Goal: Task Accomplishment & Management: Manage account settings

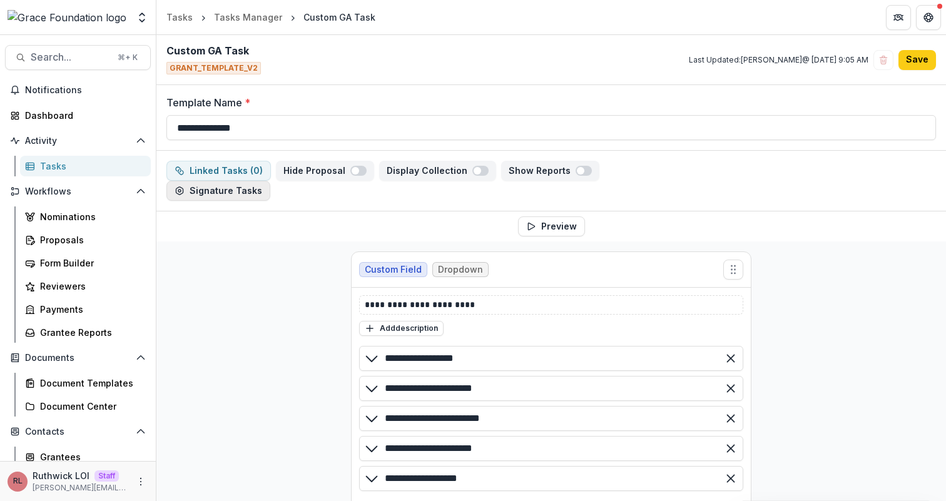
click at [250, 193] on button "Signature Tasks" at bounding box center [218, 191] width 104 height 20
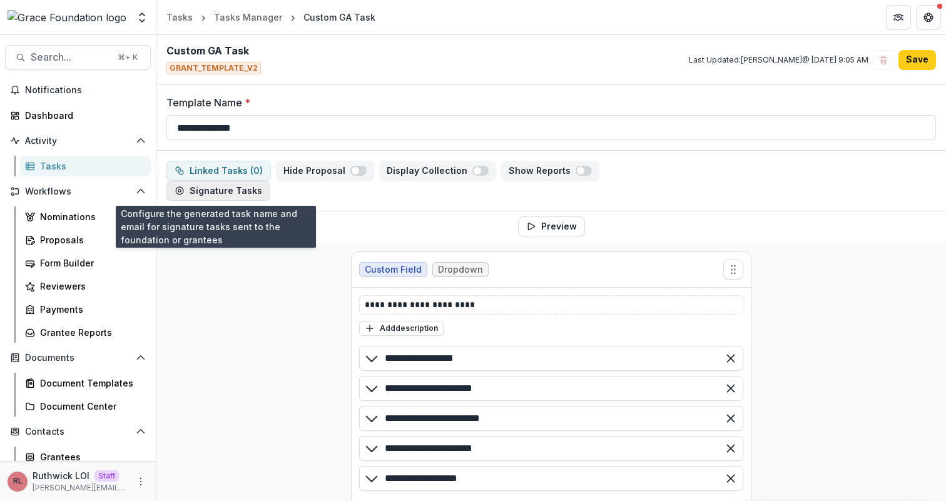
click at [235, 195] on button "Signature Tasks" at bounding box center [218, 191] width 104 height 20
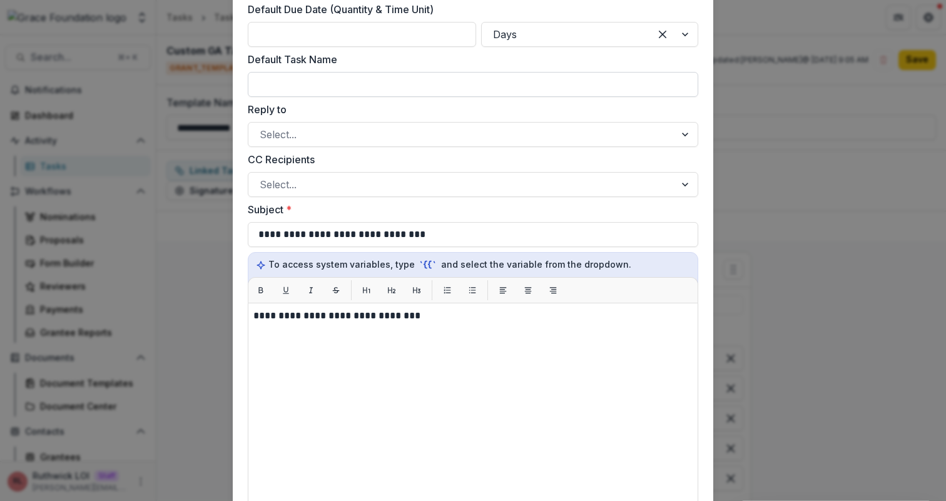
scroll to position [130, 0]
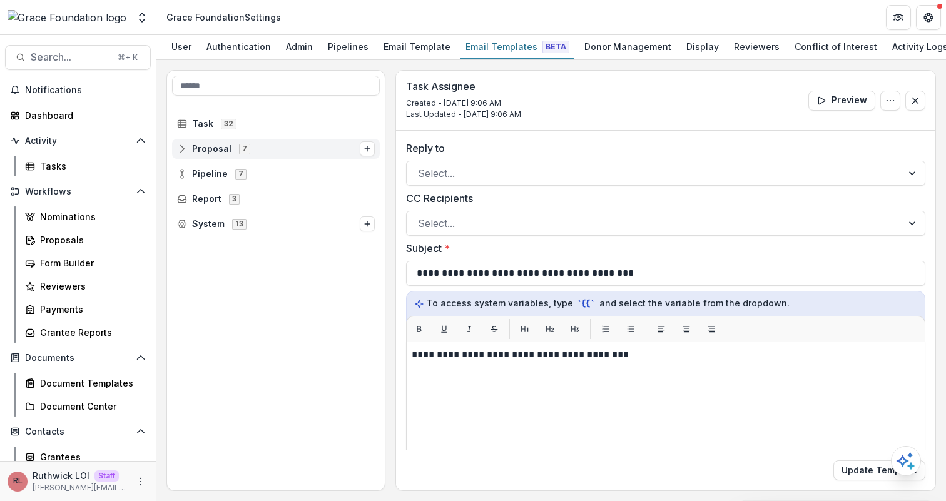
click at [183, 153] on icon at bounding box center [182, 149] width 10 height 10
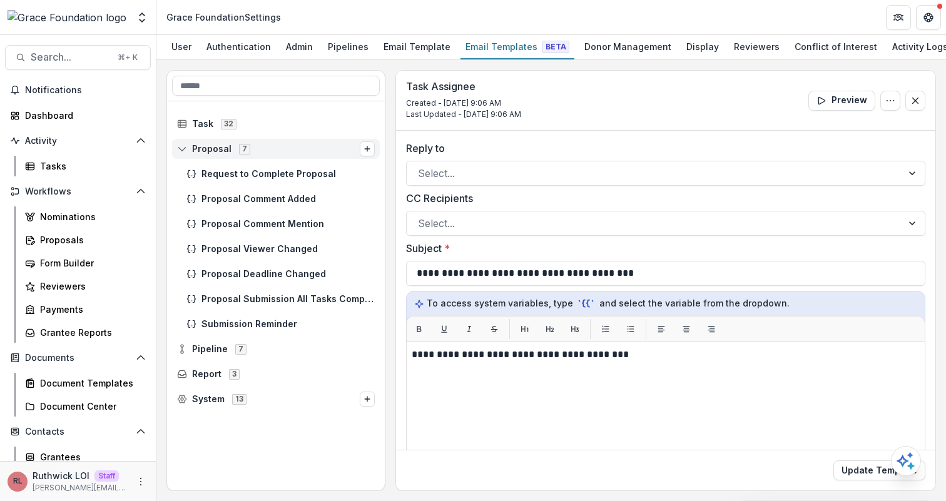
click at [183, 153] on icon at bounding box center [182, 149] width 10 height 10
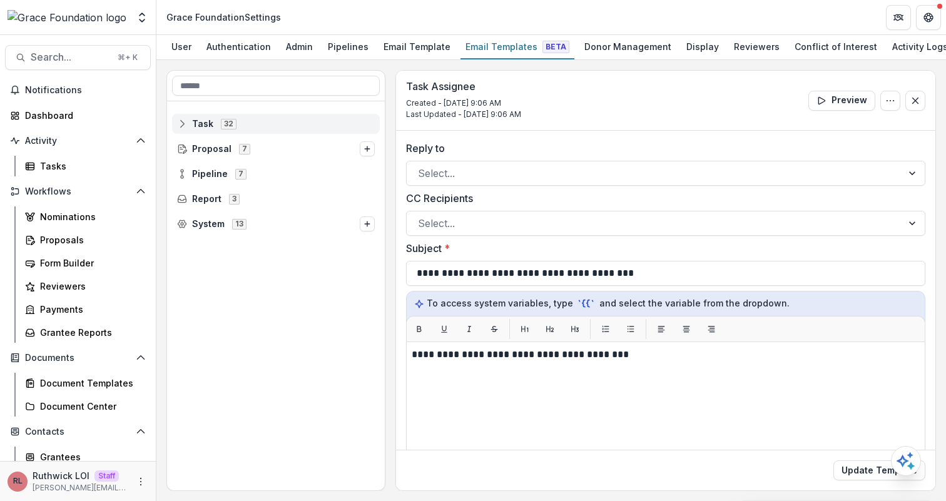
click at [181, 126] on icon at bounding box center [182, 124] width 10 height 10
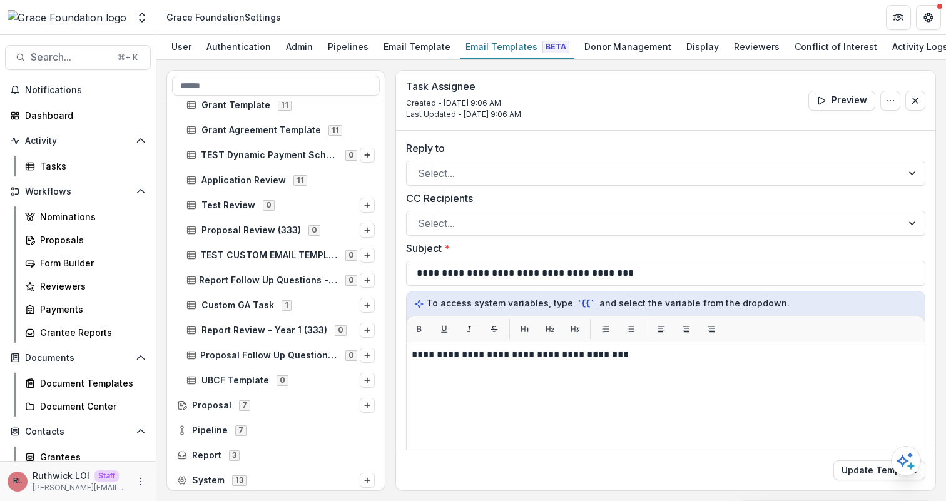
scroll to position [549, 0]
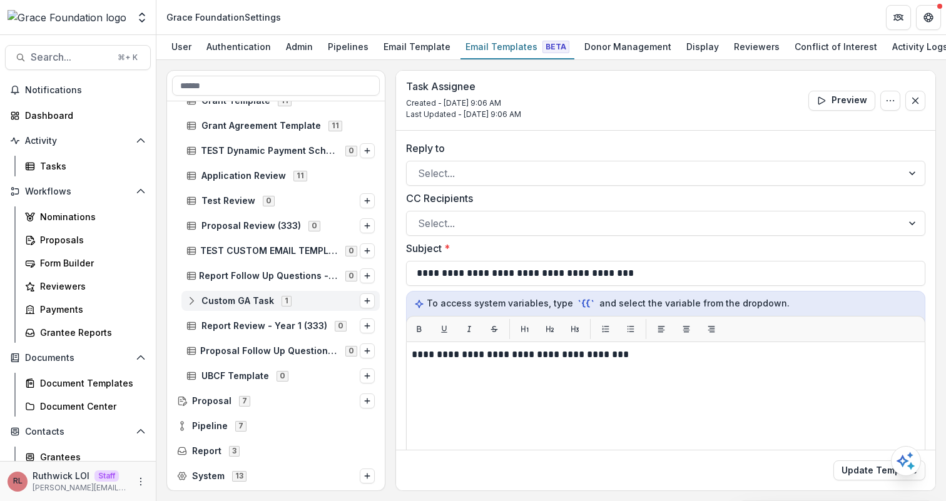
click at [186, 305] on div "Custom GA Task 1" at bounding box center [280, 301] width 198 height 20
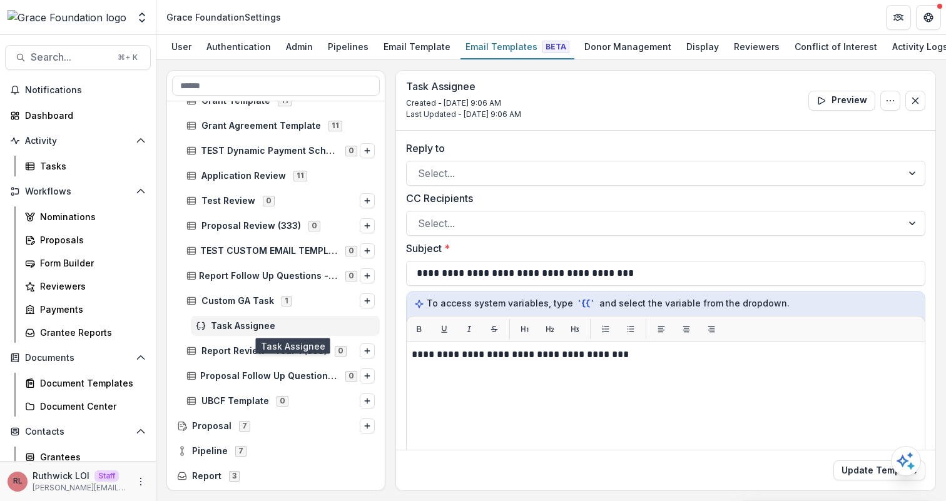
click at [218, 323] on span "Task Assignee" at bounding box center [293, 326] width 164 height 11
click at [265, 333] on div "Task Assignee" at bounding box center [285, 326] width 189 height 20
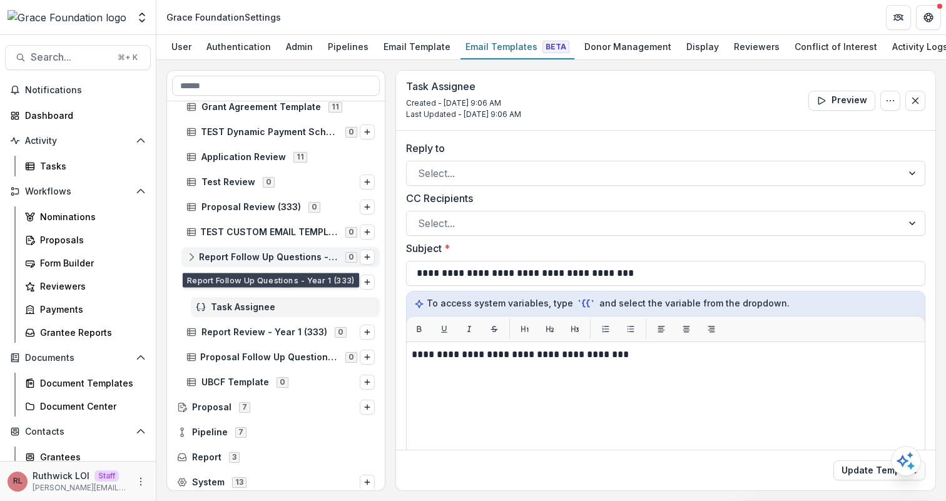
scroll to position [574, 0]
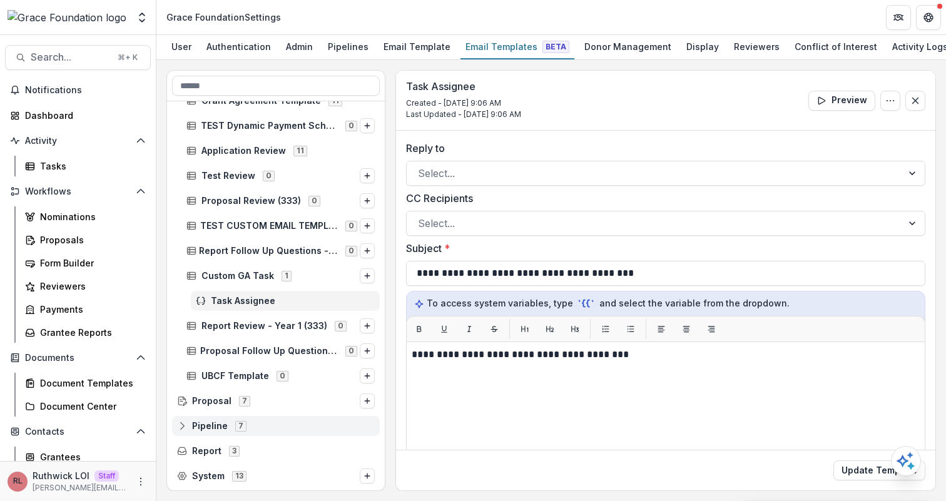
click at [183, 423] on icon at bounding box center [182, 426] width 10 height 10
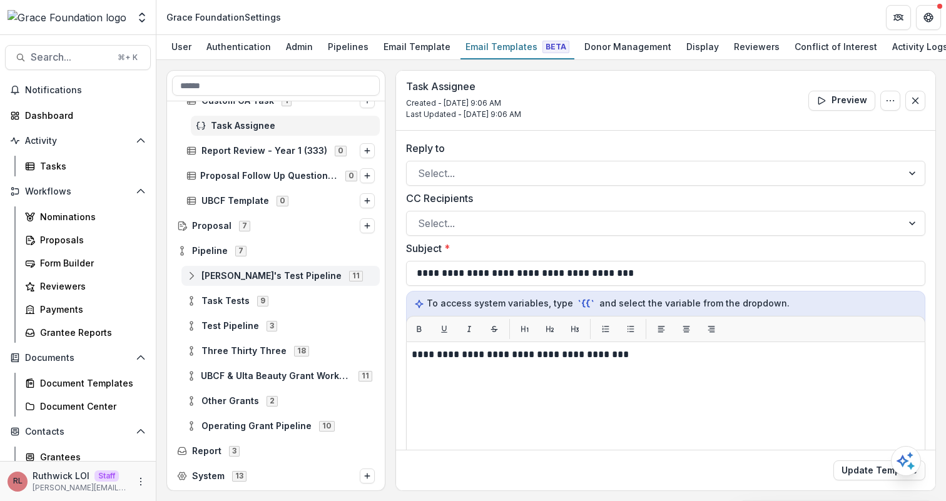
click at [195, 275] on icon at bounding box center [191, 276] width 10 height 10
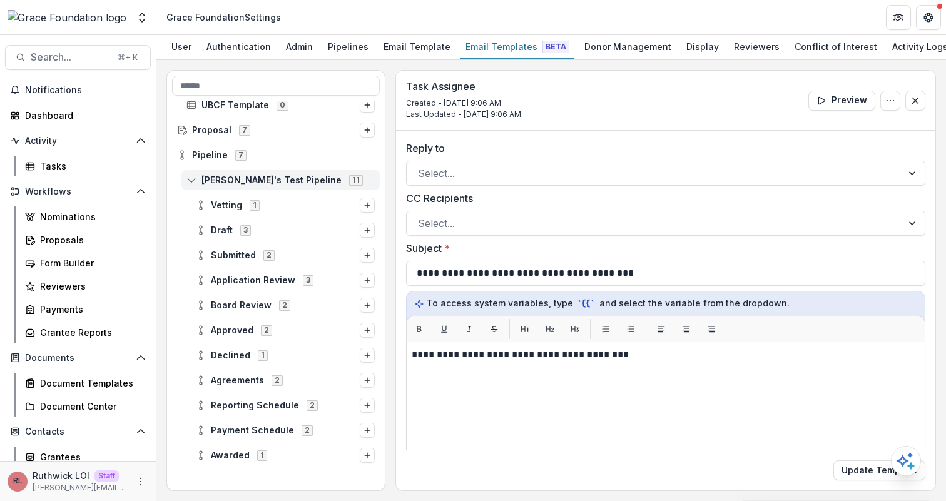
scroll to position [847, 0]
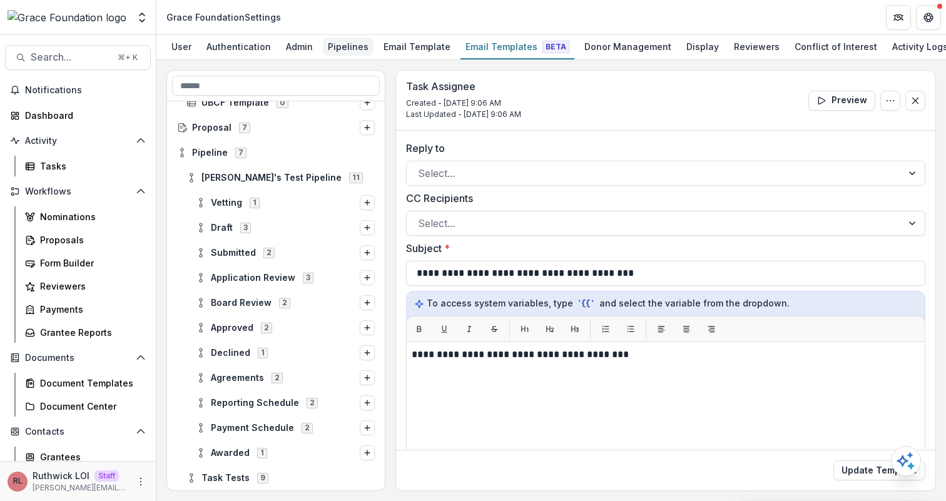
click at [347, 48] on div "Pipelines" at bounding box center [348, 47] width 51 height 18
click at [200, 376] on circle at bounding box center [201, 374] width 3 height 3
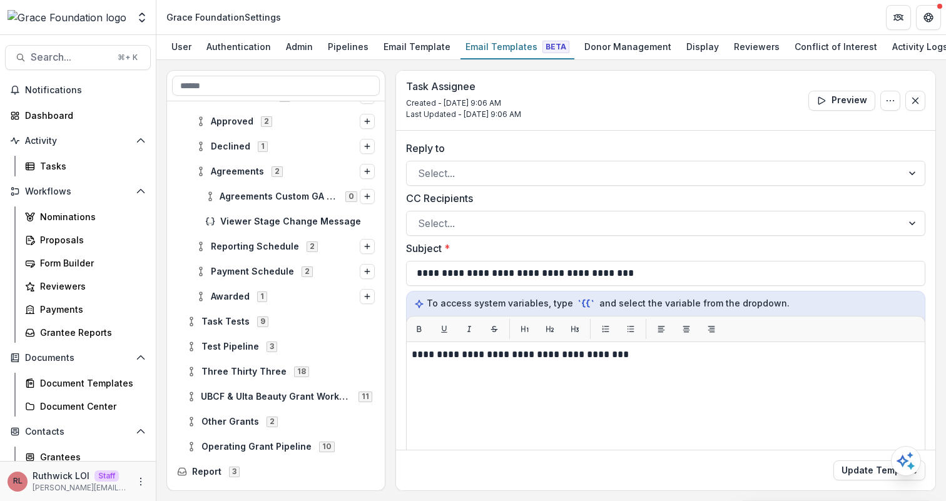
scroll to position [1063, 0]
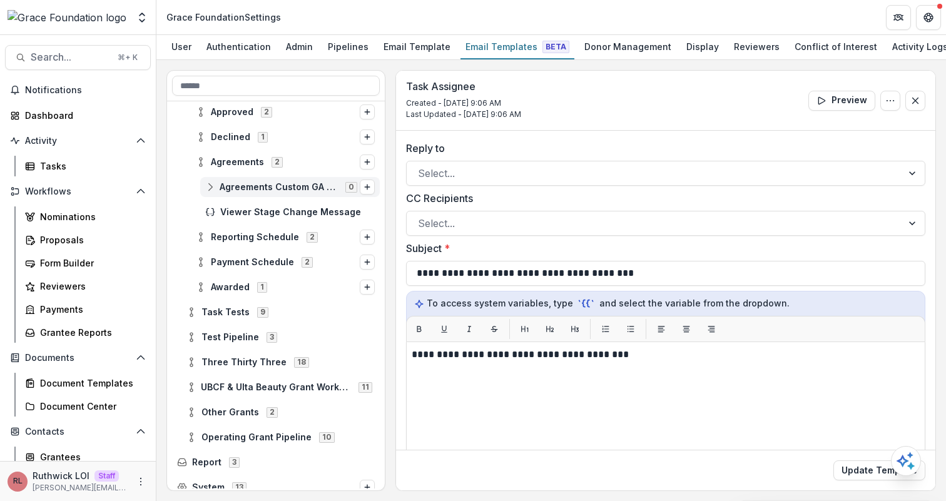
click at [213, 186] on icon at bounding box center [210, 187] width 10 height 10
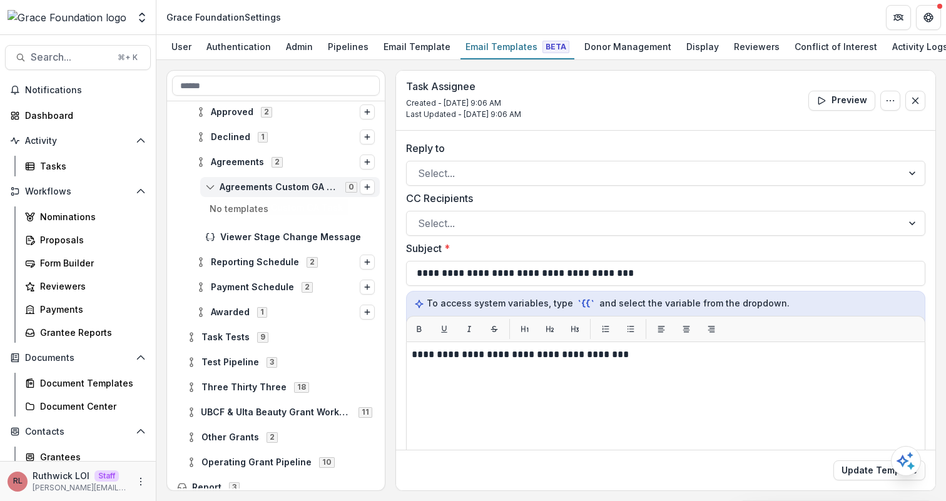
click at [290, 191] on span "Agreements Custom GA Task" at bounding box center [279, 187] width 118 height 11
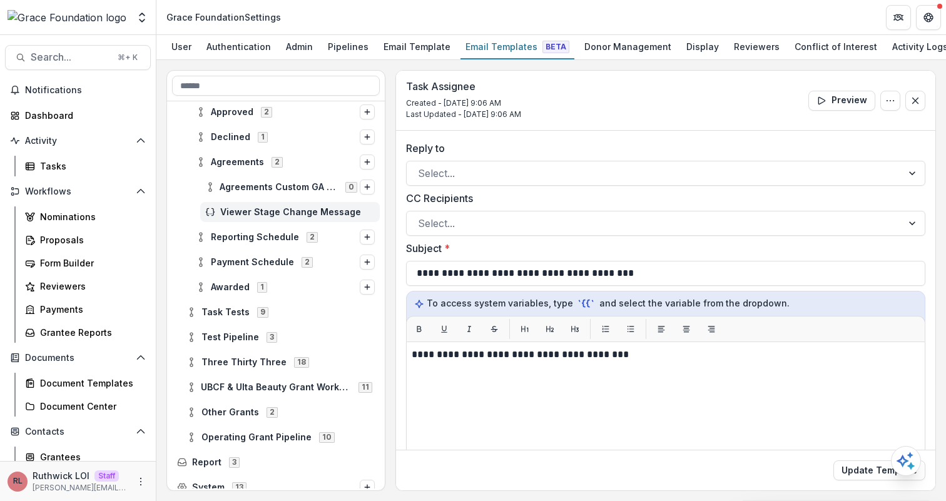
click at [290, 213] on span "Viewer Stage Change Message" at bounding box center [297, 212] width 154 height 11
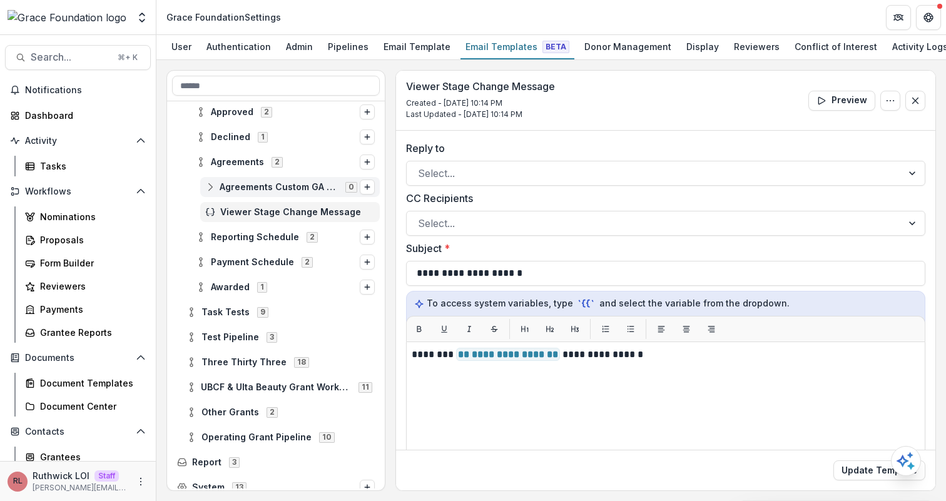
click at [280, 193] on span "Agreements Custom GA Task" at bounding box center [279, 187] width 118 height 11
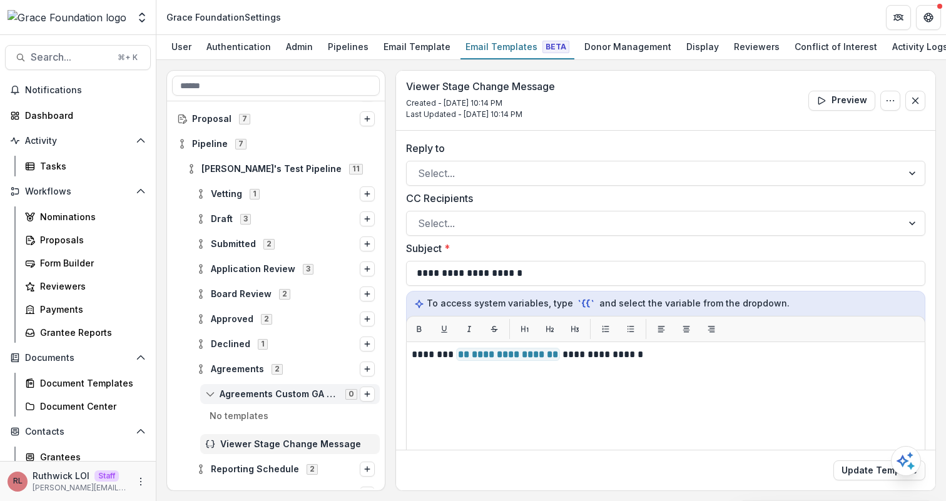
scroll to position [854, 0]
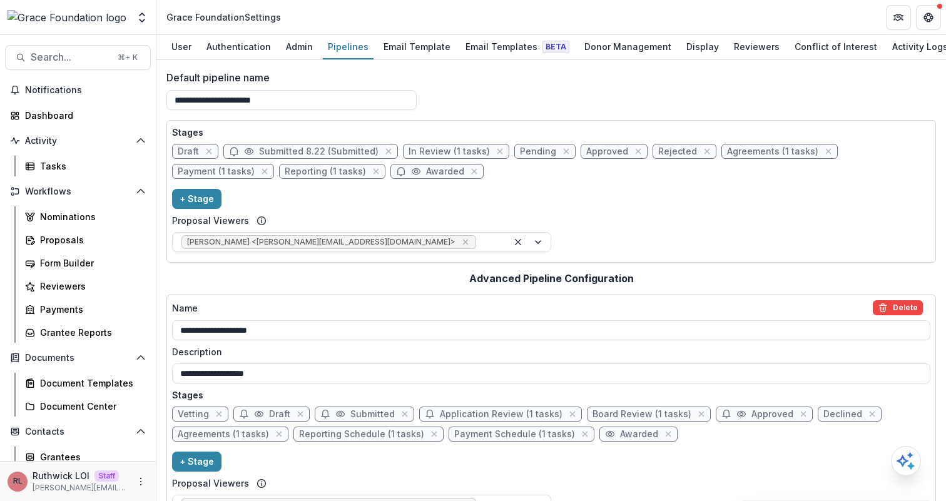
click at [736, 151] on span "Agreements (1 tasks)" at bounding box center [772, 151] width 91 height 11
select select "********"
select select
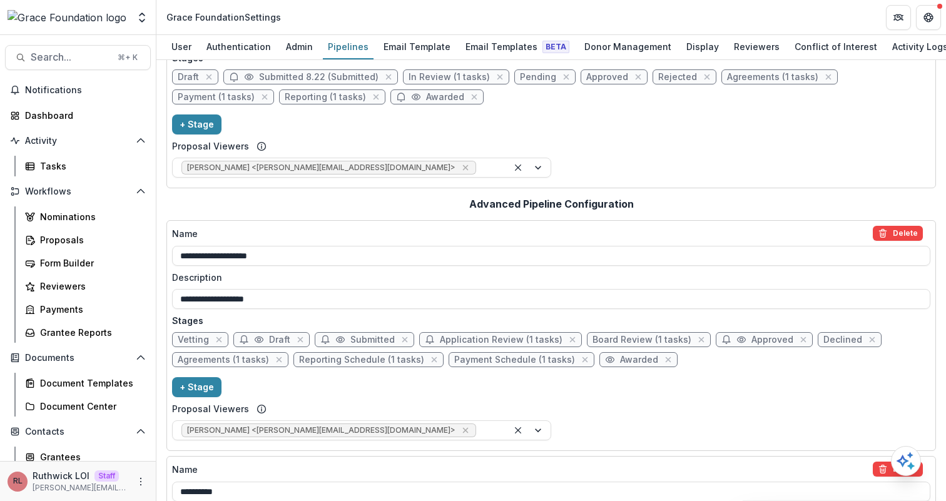
scroll to position [89, 0]
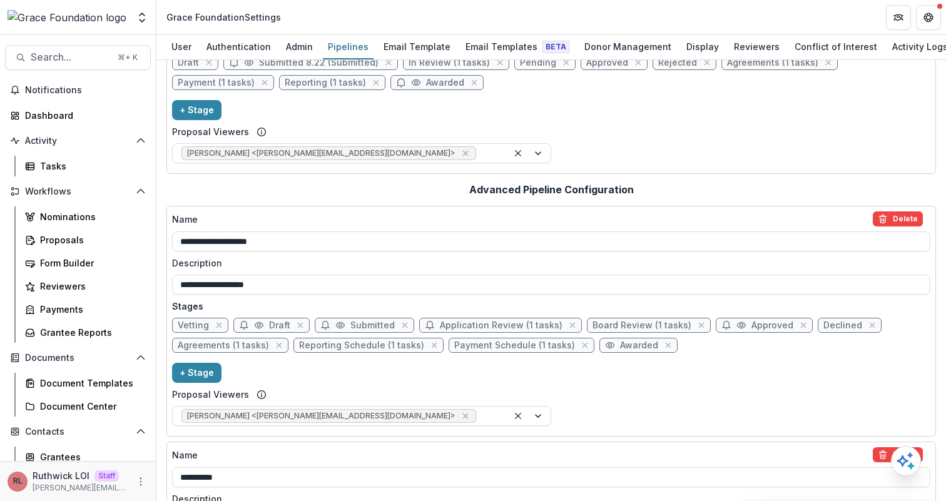
click at [478, 347] on span "Payment Schedule (1 tasks)" at bounding box center [514, 345] width 121 height 11
select select "*******"
click at [211, 347] on span "Agreements (1 tasks)" at bounding box center [223, 345] width 91 height 11
select select "********"
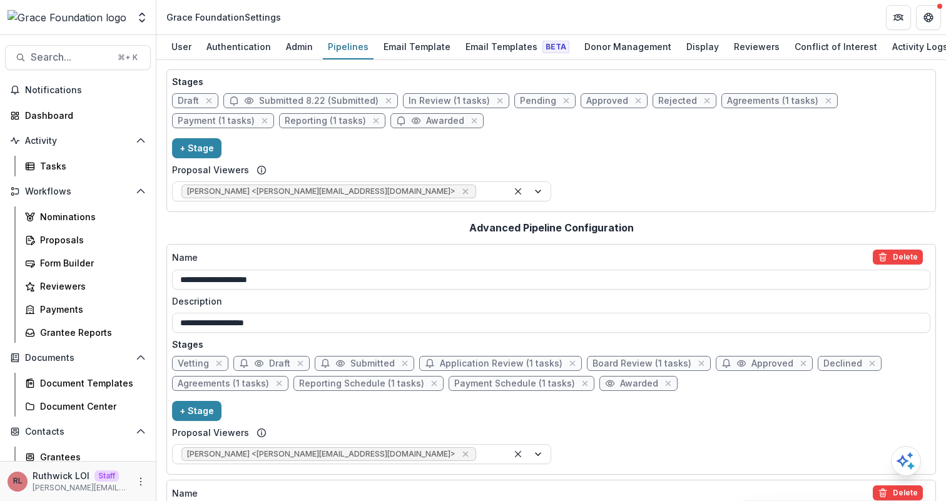
scroll to position [50, 0]
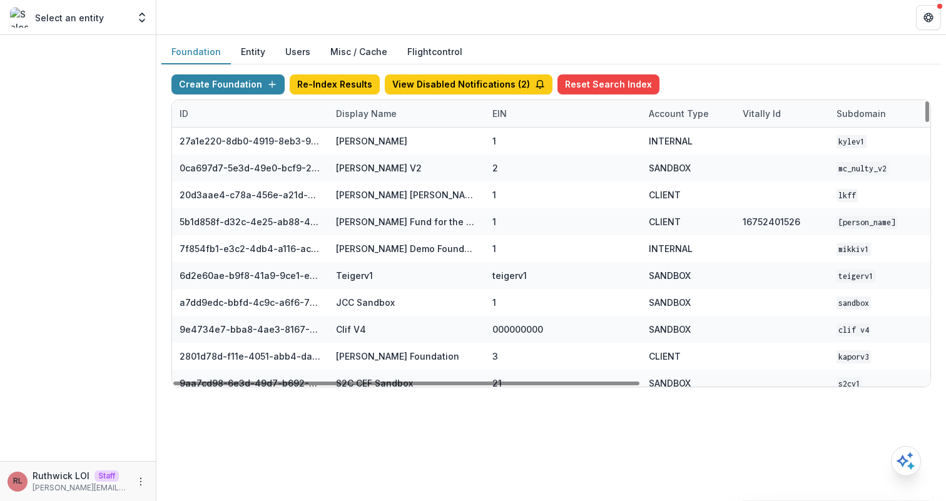
click at [373, 113] on div "Display Name" at bounding box center [366, 113] width 76 height 13
click at [397, 148] on input at bounding box center [406, 142] width 150 height 20
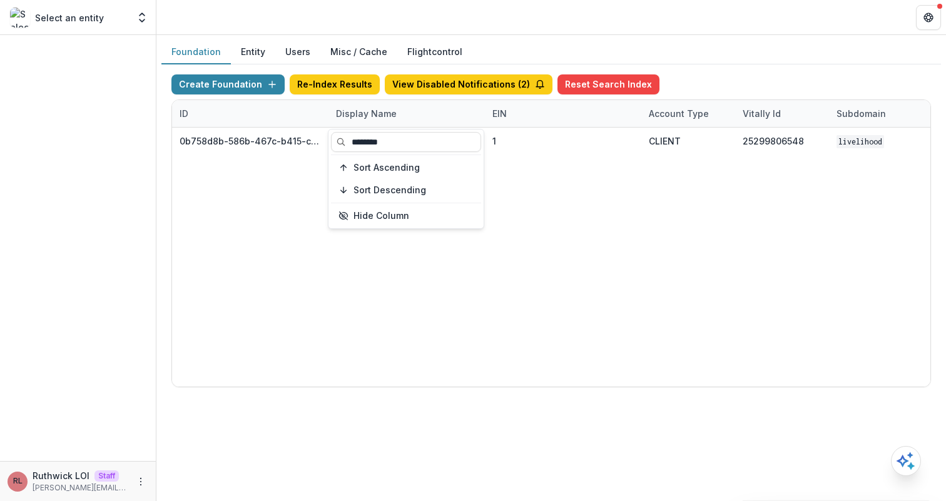
type input "********"
click at [549, 190] on div "0b758d8b-586b-467c-b415-ce853e23379b Livelihood Impact Fund 1 CLIENT 2529980654…" at bounding box center [782, 257] width 1220 height 259
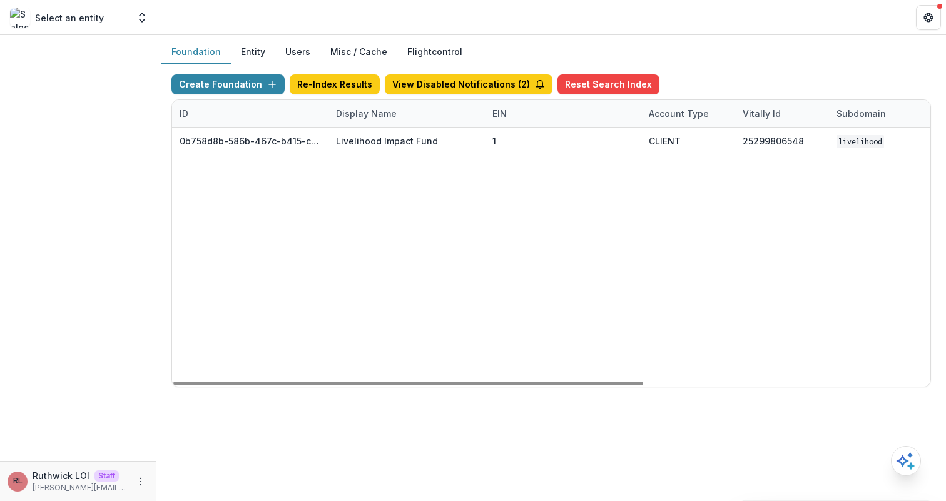
scroll to position [0, 462]
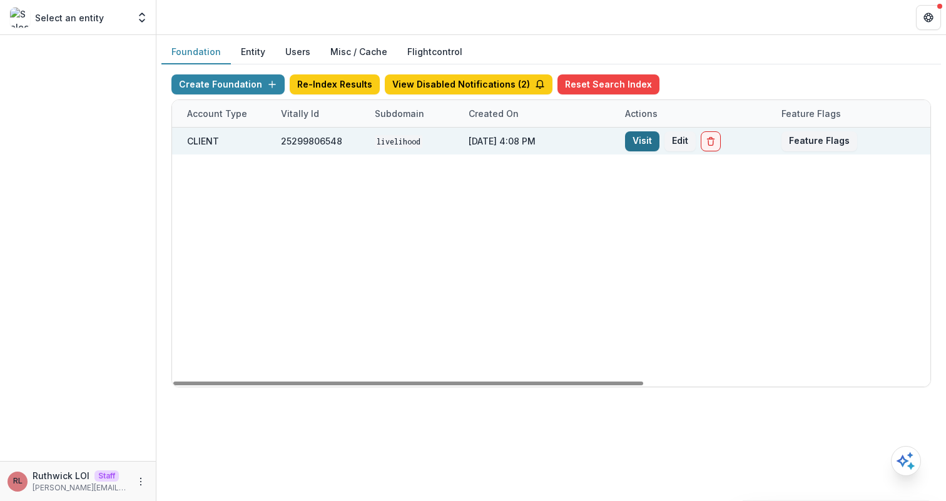
click at [640, 144] on link "Visit" at bounding box center [642, 141] width 34 height 20
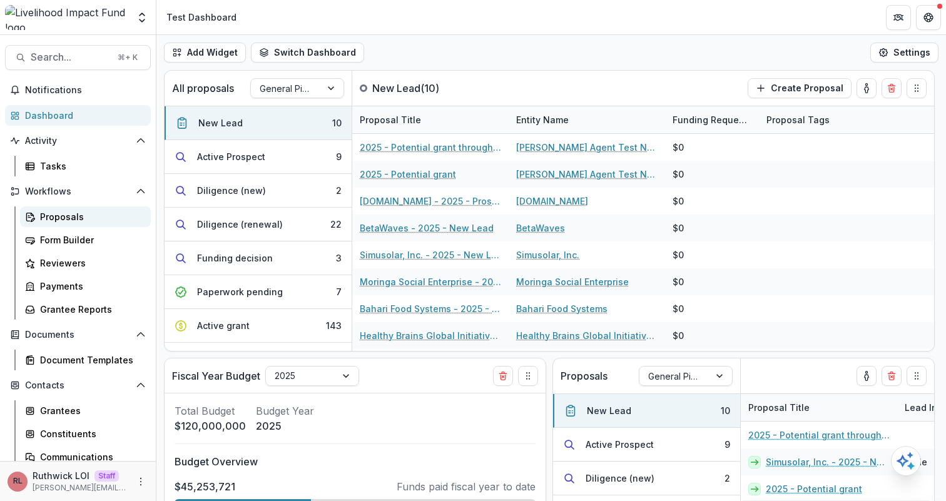
click at [87, 213] on div "Proposals" at bounding box center [90, 216] width 101 height 13
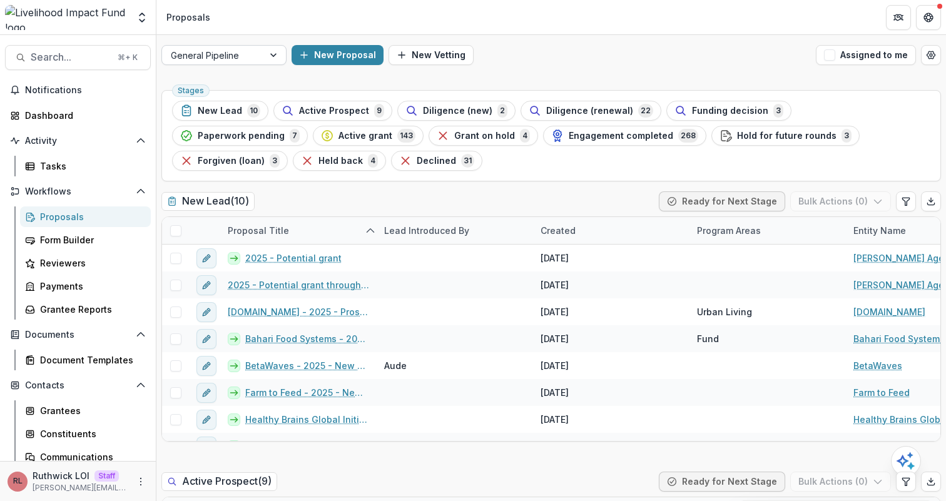
click at [251, 58] on div at bounding box center [213, 56] width 84 height 16
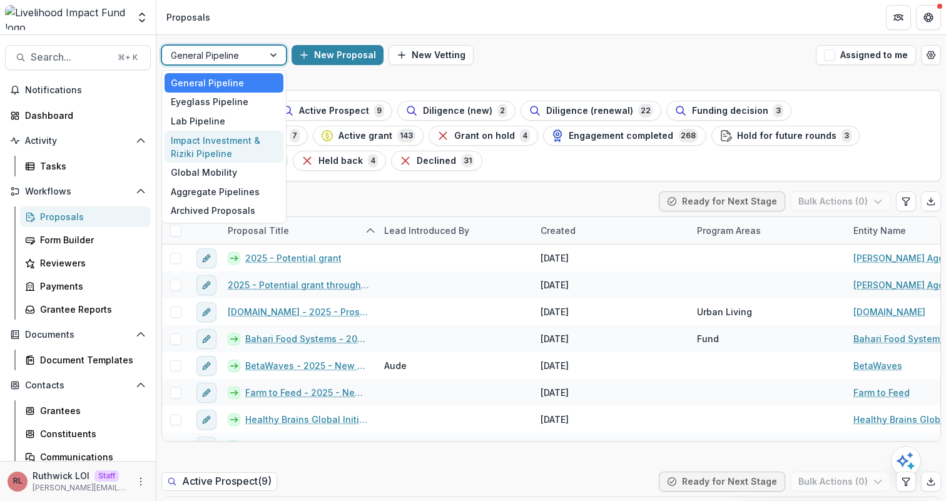
click at [243, 147] on div "Impact Investment & Riziki Pipeline" at bounding box center [223, 147] width 119 height 33
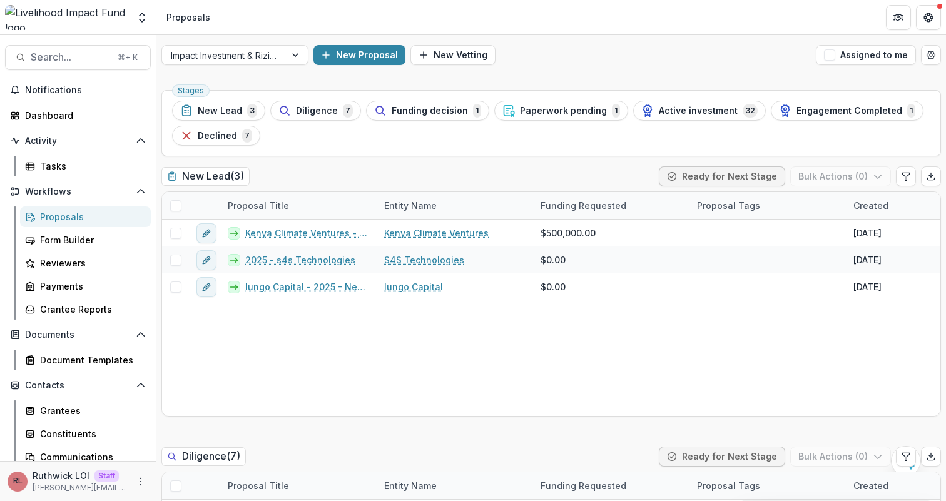
click at [583, 68] on div "Impact Investment & Riziki Pipeline New Proposal New Vetting Assigned to me" at bounding box center [550, 55] width 789 height 40
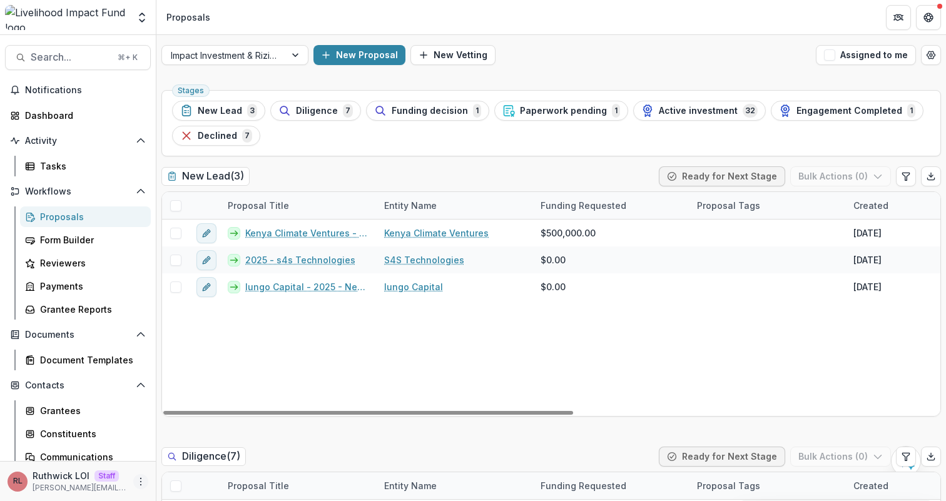
click at [137, 482] on icon "More" at bounding box center [141, 482] width 10 height 10
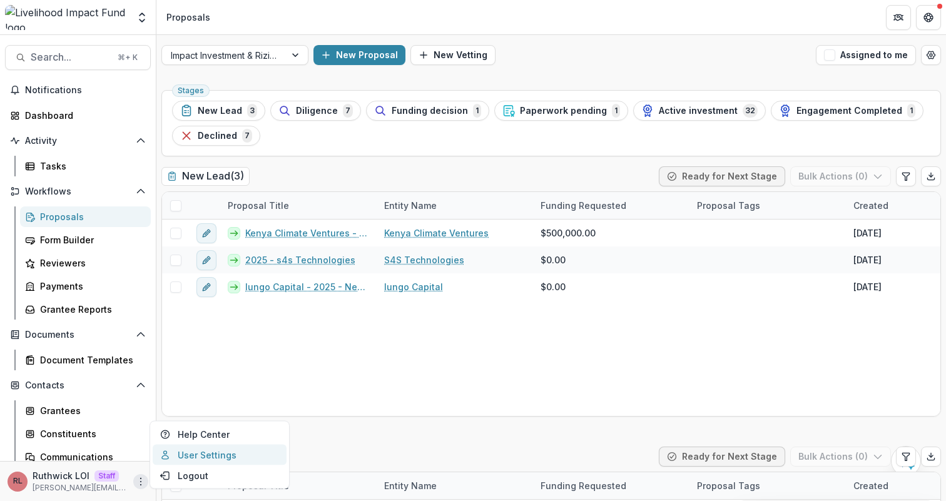
click at [211, 455] on link "User Settings" at bounding box center [220, 455] width 134 height 21
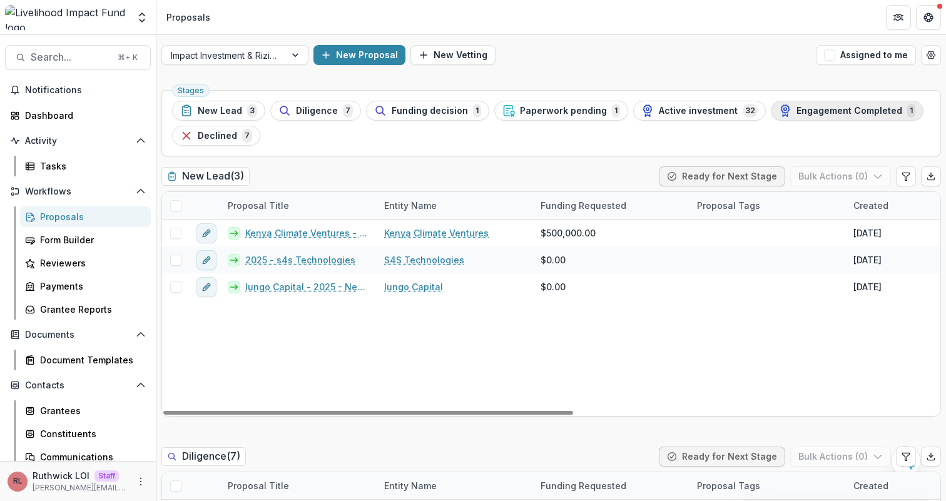
click at [846, 116] on div "Engagement Completed 1" at bounding box center [847, 111] width 136 height 14
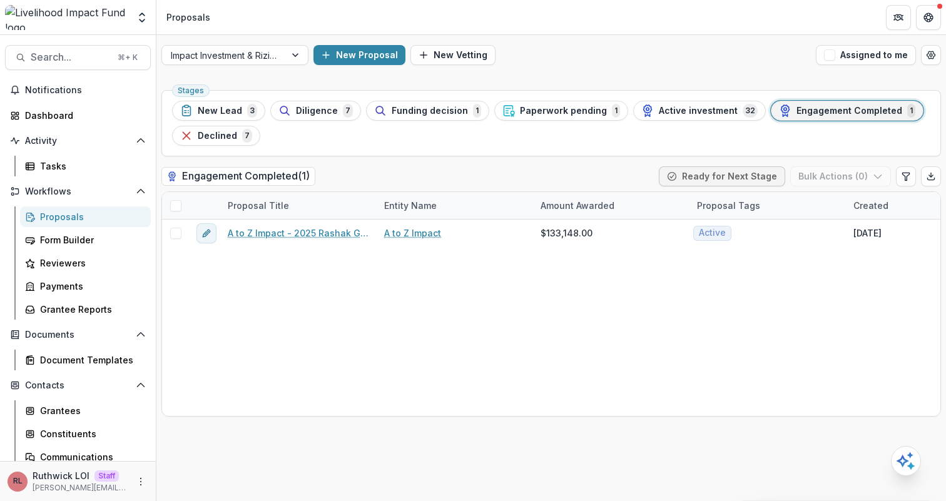
click at [846, 116] on div "Engagement Completed 1" at bounding box center [847, 111] width 136 height 14
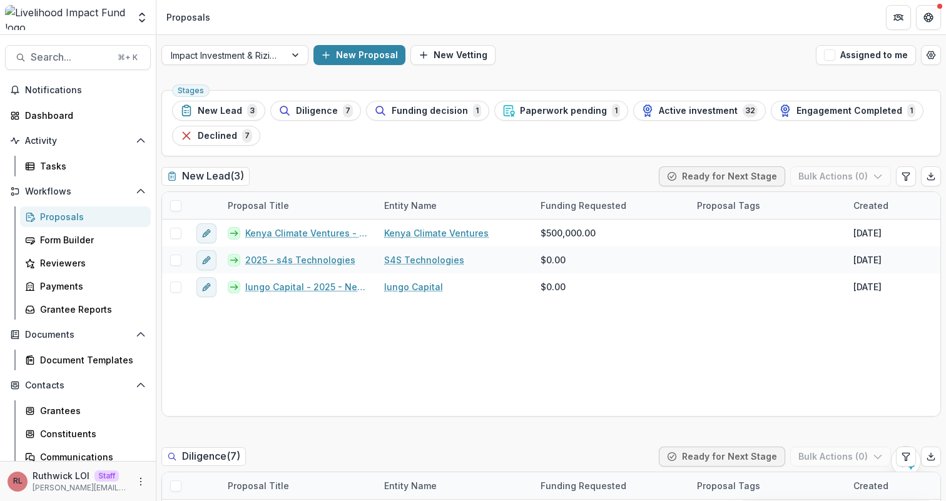
click at [608, 90] on div "Stages New Lead 3 Diligence 7 Funding decision 1 Paperwork pending 1 Active inv…" at bounding box center [550, 123] width 779 height 66
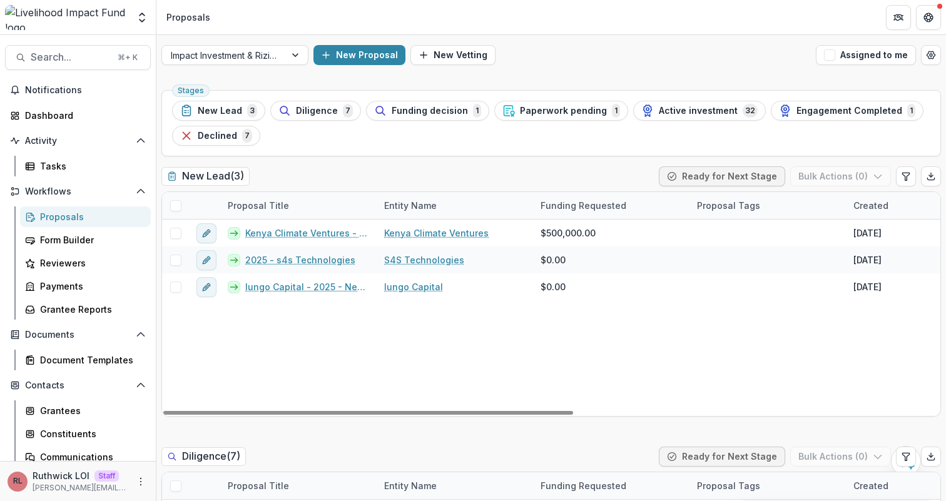
click at [581, 166] on div "New Lead ( 3 ) Ready for Next Stage Bulk Actions ( 0 )" at bounding box center [550, 178] width 779 height 25
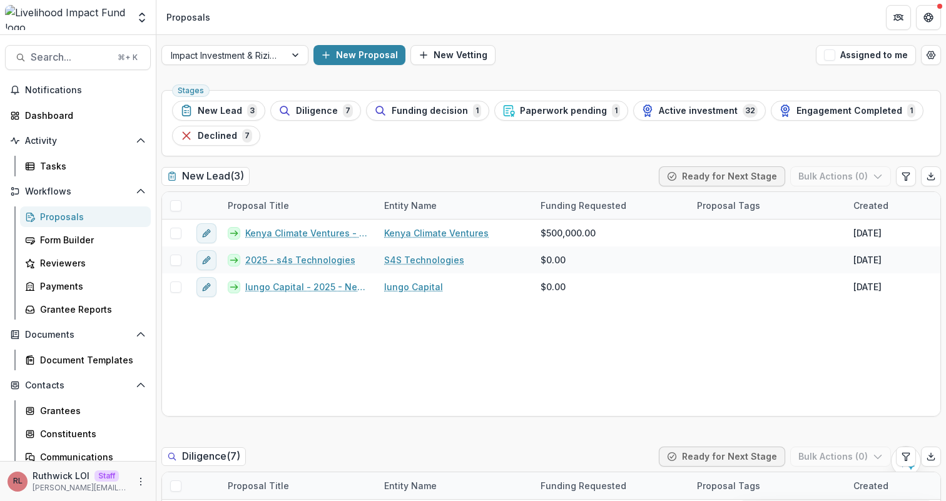
click at [581, 166] on div "New Lead ( 3 ) Ready for Next Stage Bulk Actions ( 0 )" at bounding box center [550, 178] width 779 height 25
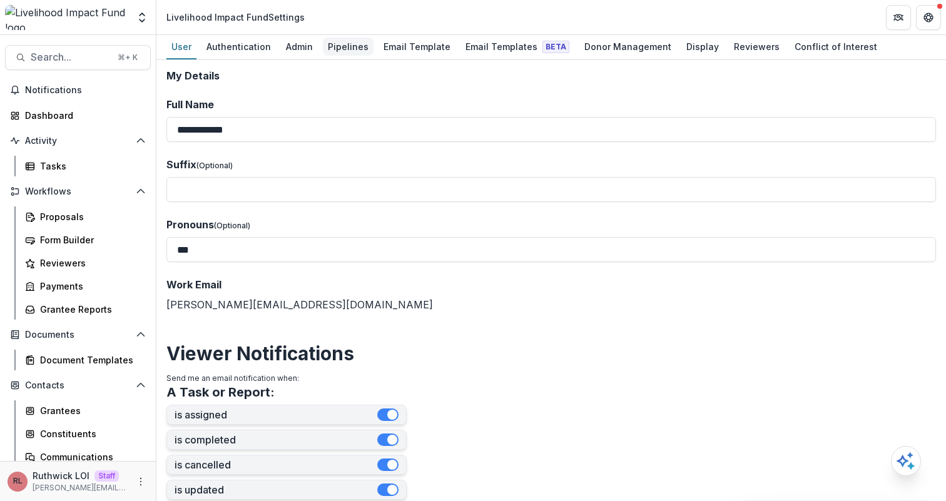
click at [342, 48] on div "Pipelines" at bounding box center [348, 47] width 51 height 18
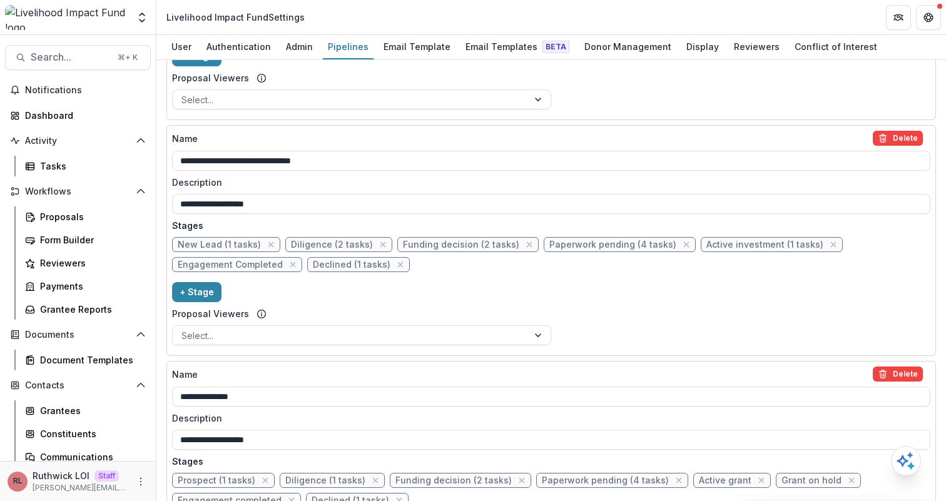
scroll to position [804, 0]
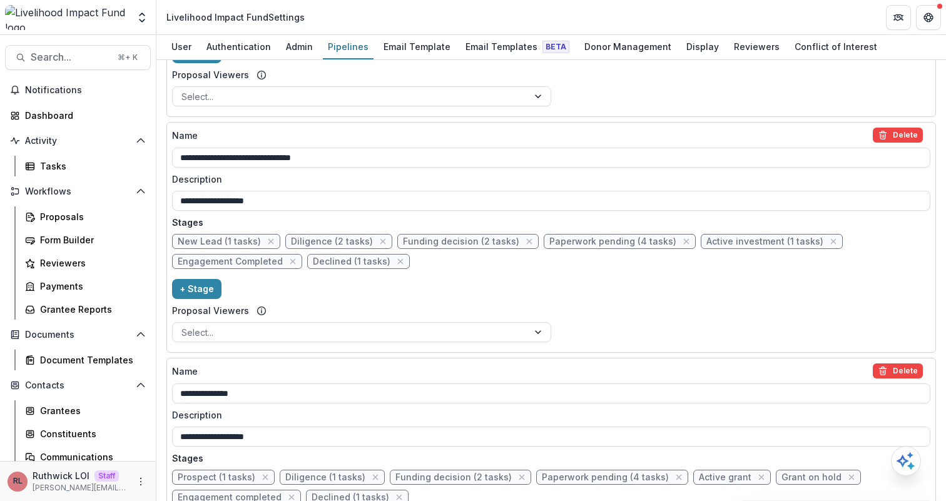
click at [226, 256] on span "Engagement Completed" at bounding box center [230, 261] width 105 height 11
select select "*******"
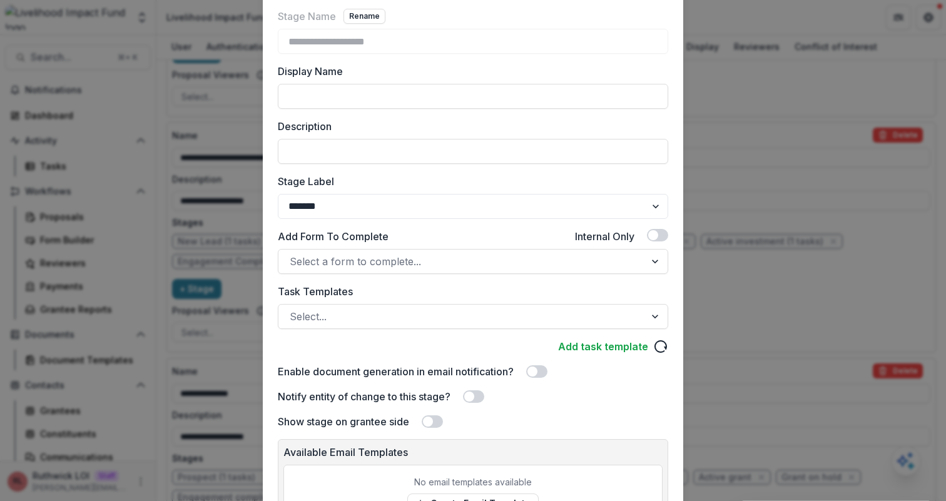
scroll to position [0, 0]
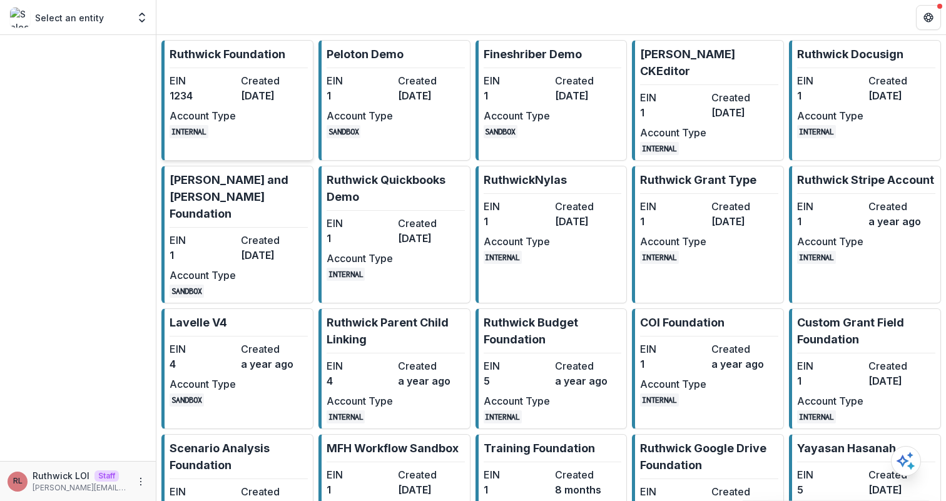
click at [233, 100] on dd "1234" at bounding box center [202, 95] width 66 height 15
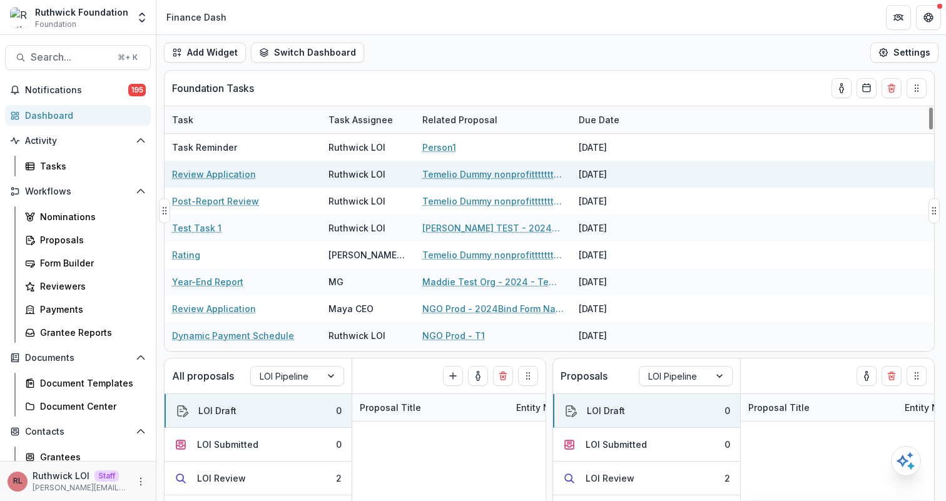
click at [459, 175] on link "Temelio Dummy nonprofittttttttt a4 sda16s5d" at bounding box center [492, 174] width 141 height 13
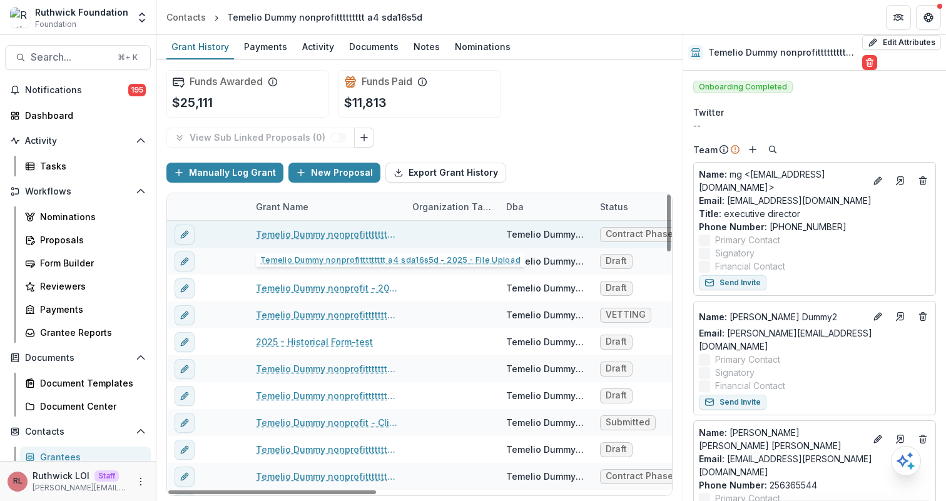
click at [294, 232] on link "Temelio Dummy nonprofittttttttt a4 sda16s5d - 2025 - File Upload" at bounding box center [326, 234] width 141 height 13
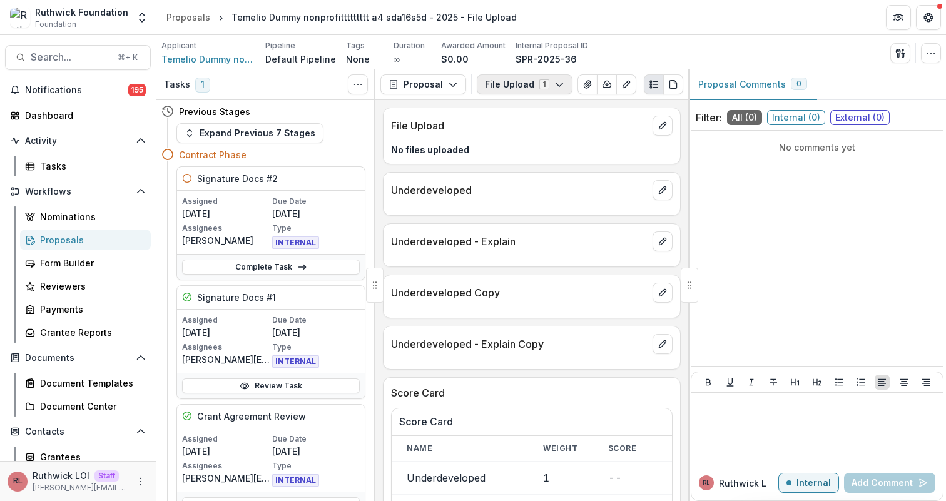
click at [521, 88] on button "File Upload 1" at bounding box center [525, 84] width 96 height 20
click at [627, 27] on header "Proposals Temelio Dummy nonprofittttttttt a4 sda16s5d - 2025 - File Upload" at bounding box center [550, 17] width 789 height 34
click at [139, 478] on icon "More" at bounding box center [141, 482] width 10 height 10
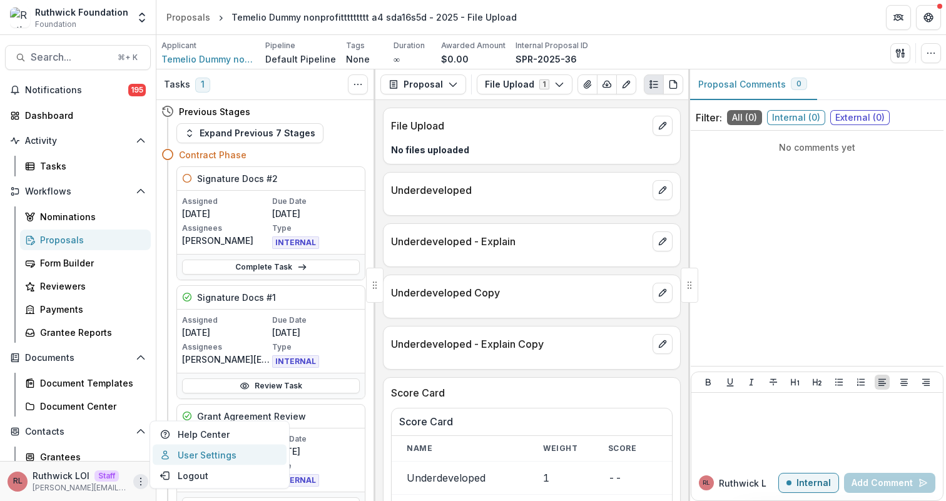
click at [216, 457] on link "User Settings" at bounding box center [220, 455] width 134 height 21
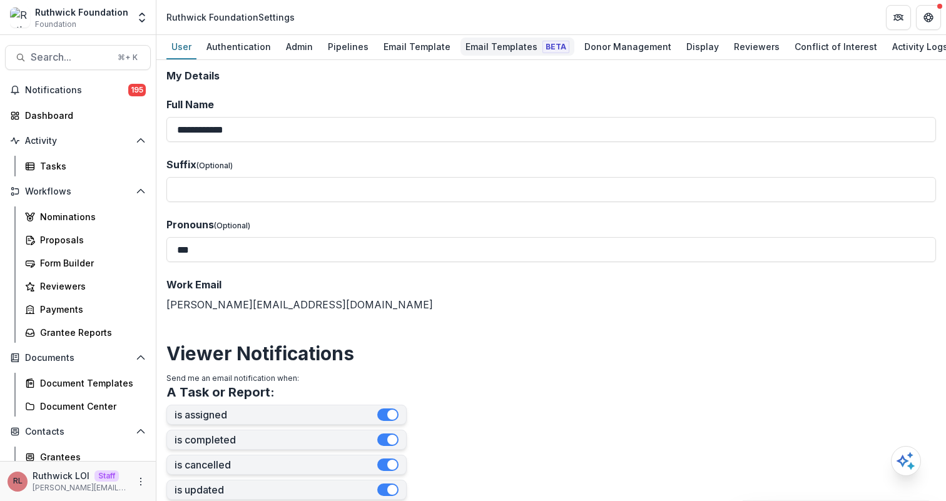
click at [542, 46] on span "Beta" at bounding box center [555, 47] width 27 height 13
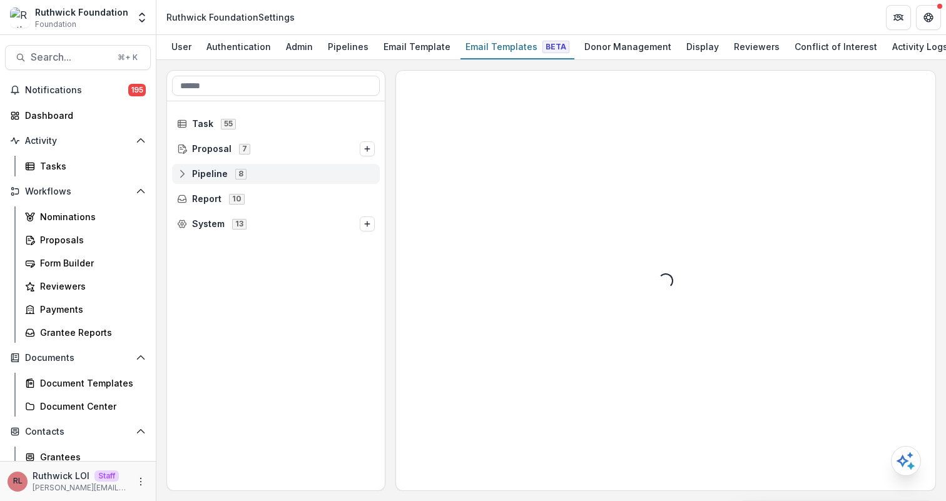
click at [183, 171] on icon at bounding box center [182, 174] width 10 height 10
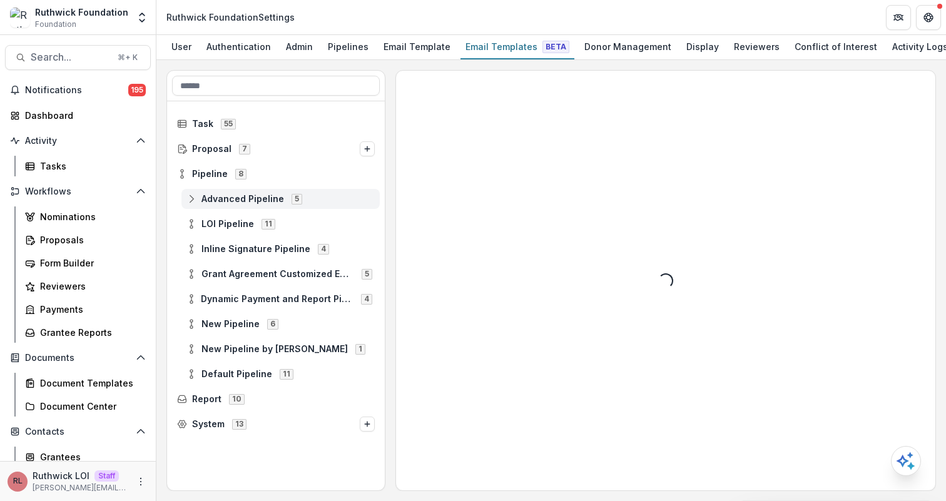
click at [191, 201] on circle at bounding box center [191, 202] width 3 height 3
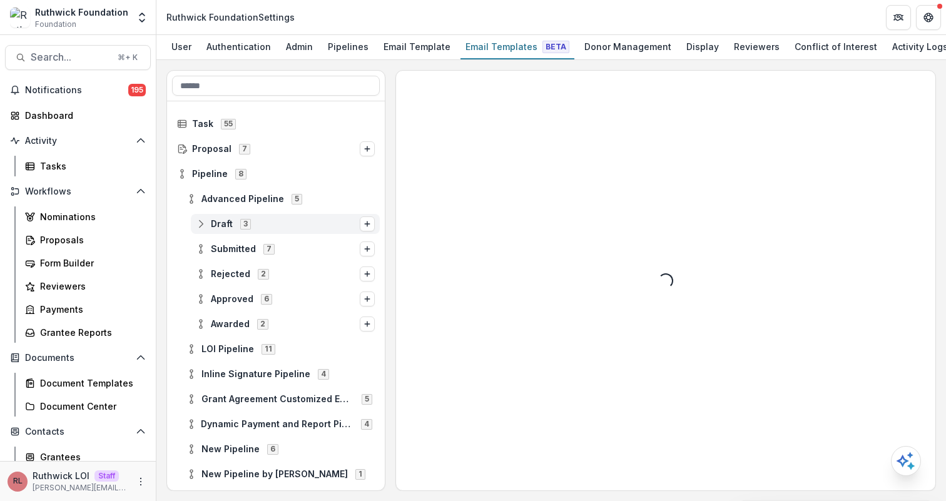
click at [201, 223] on icon at bounding box center [201, 224] width 10 height 10
